Goal: Navigation & Orientation: Find specific page/section

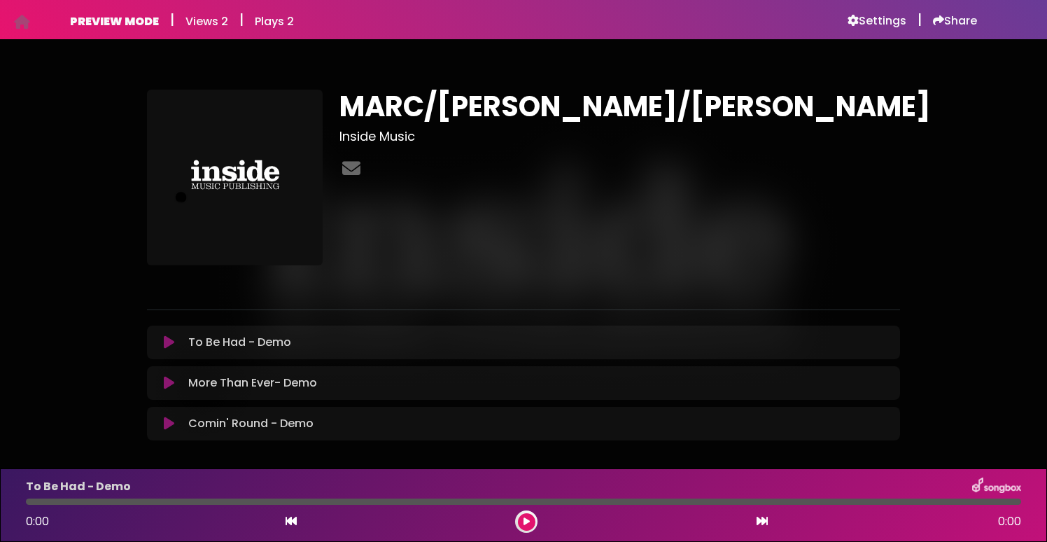
click at [406, 110] on h1 "MARC/[PERSON_NAME]/[PERSON_NAME]" at bounding box center [619, 107] width 560 height 34
click at [429, 108] on h1 "MARC/[PERSON_NAME]/[PERSON_NAME]" at bounding box center [619, 107] width 560 height 34
click at [416, 111] on h1 "MARC/[PERSON_NAME]/[PERSON_NAME]" at bounding box center [619, 107] width 560 height 34
click at [421, 109] on h1 "MARC/[PERSON_NAME]/[PERSON_NAME]" at bounding box center [619, 107] width 560 height 34
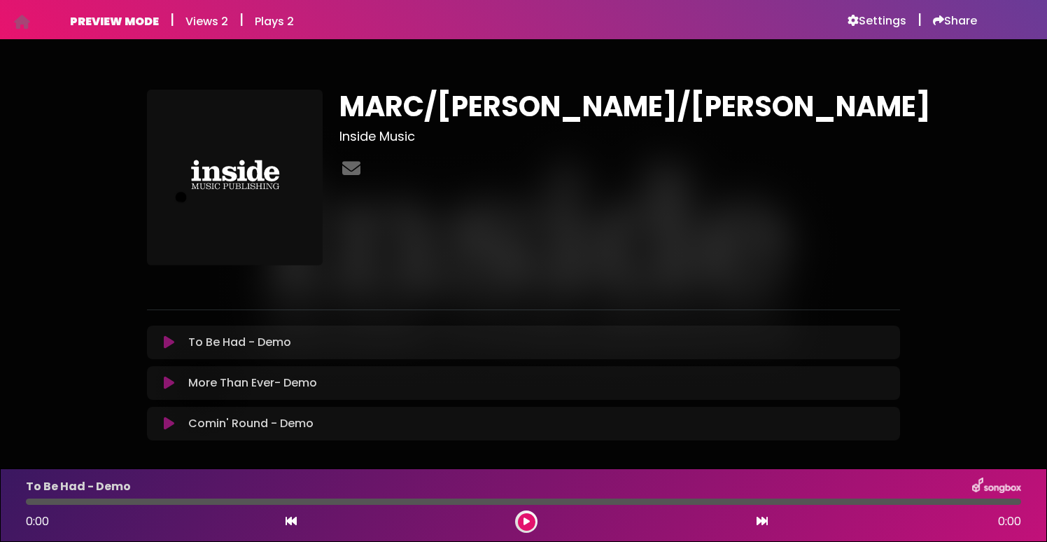
click at [461, 116] on h1 "MARC/[PERSON_NAME]/[PERSON_NAME]" at bounding box center [619, 107] width 560 height 34
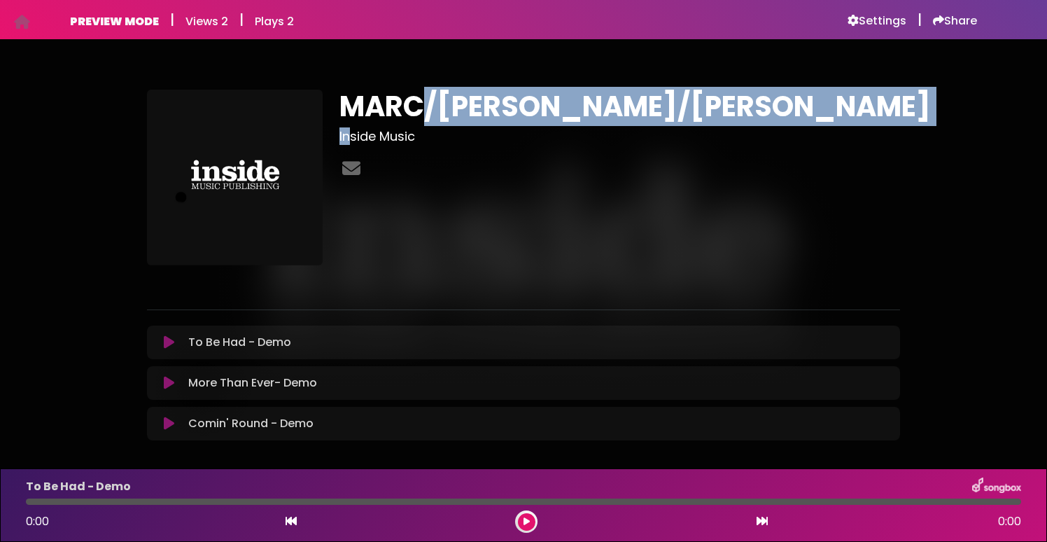
drag, startPoint x: 394, startPoint y: 123, endPoint x: 350, endPoint y: 132, distance: 45.0
click at [350, 132] on div "[PERSON_NAME]/[PERSON_NAME]/[PERSON_NAME] Inside Music" at bounding box center [619, 178] width 577 height 176
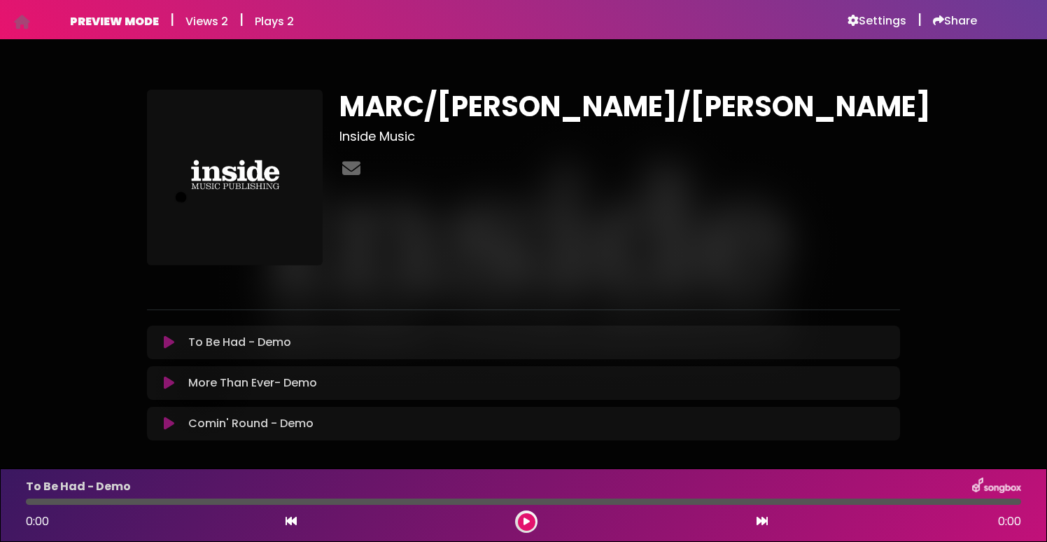
click at [375, 134] on h3 "Inside Music" at bounding box center [619, 136] width 560 height 15
click at [417, 122] on h1 "MARC/[PERSON_NAME]/[PERSON_NAME]" at bounding box center [619, 107] width 560 height 34
click at [424, 113] on h1 "MARC/[PERSON_NAME]/[PERSON_NAME]" at bounding box center [619, 107] width 560 height 34
click at [442, 111] on h1 "MARC/[PERSON_NAME]/[PERSON_NAME]" at bounding box center [619, 107] width 560 height 34
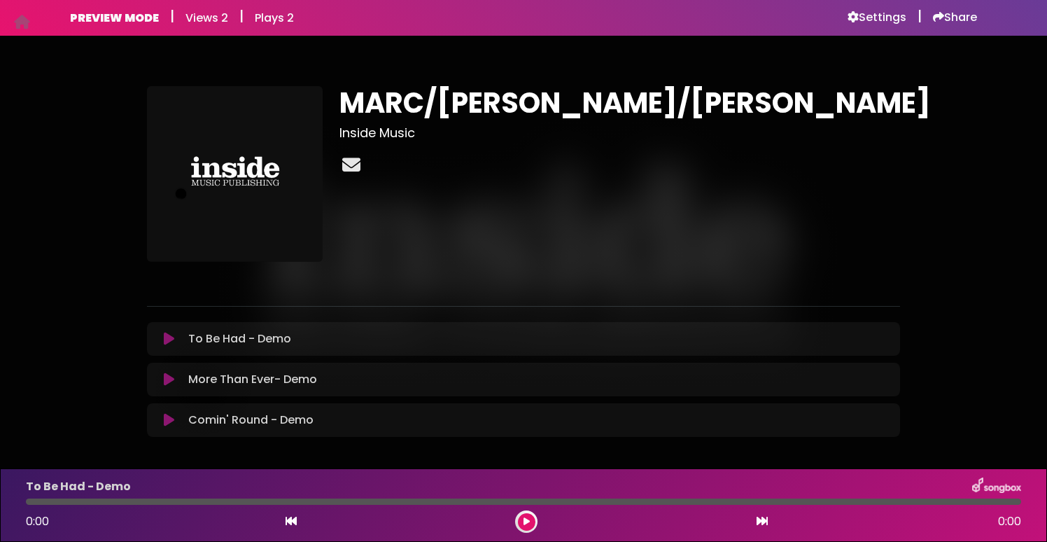
scroll to position [13, 0]
